Goal: Task Accomplishment & Management: Manage account settings

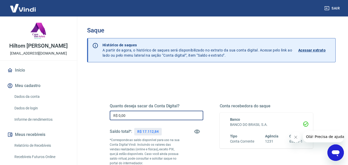
click at [159, 117] on input "R$ 0,00" at bounding box center [157, 116] width 94 height 10
type input "R$ 16.112,84"
click at [167, 80] on div "Quanto deseja sacar da Conta Digital? R$ 16.112,84 ​ Saldo total*: R$ 17.112,84…" at bounding box center [211, 165] width 249 height 189
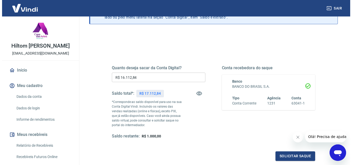
scroll to position [52, 0]
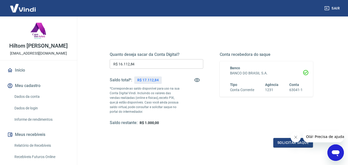
click at [296, 137] on icon "Fechar mensagem da empresa" at bounding box center [295, 137] width 3 height 3
click at [284, 143] on button "Solicitar saque" at bounding box center [294, 143] width 40 height 10
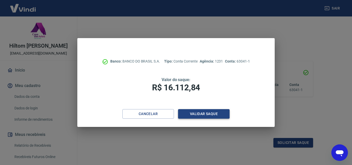
click at [206, 117] on button "Validar saque" at bounding box center [204, 114] width 52 height 10
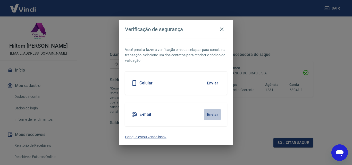
click at [210, 116] on button "Enviar" at bounding box center [212, 114] width 17 height 11
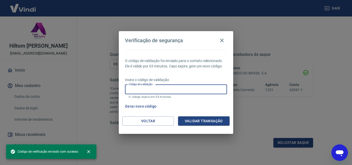
click at [164, 91] on input "Código de validação" at bounding box center [176, 90] width 102 height 10
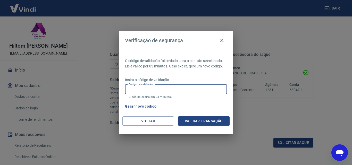
click at [166, 93] on input "Código de validação" at bounding box center [176, 90] width 102 height 10
type input "696195"
click at [195, 126] on button "Validar transação" at bounding box center [204, 122] width 52 height 10
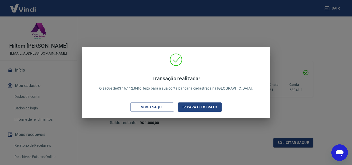
click at [214, 97] on div "Transação realizada! O saque de R$ 16.112,84 foi feito para a sua conta bancári…" at bounding box center [176, 83] width 180 height 61
click at [215, 105] on button "Ir para o extrato" at bounding box center [200, 108] width 44 height 10
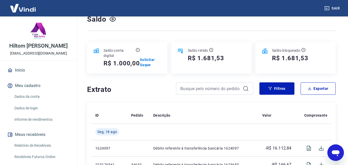
scroll to position [77, 0]
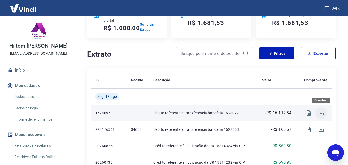
click at [323, 112] on icon "Download" at bounding box center [321, 113] width 6 height 6
